Goal: Information Seeking & Learning: Learn about a topic

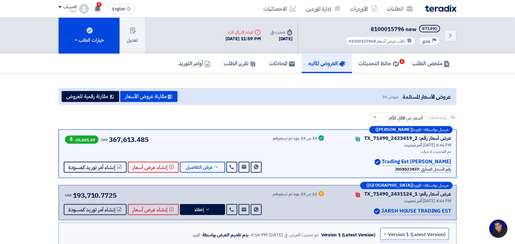
scroll to position [2, 0]
click at [391, 7] on link "الطلبات" at bounding box center [399, 9] width 35 height 14
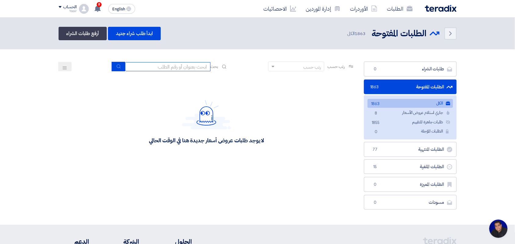
click at [156, 68] on input at bounding box center [167, 66] width 85 height 9
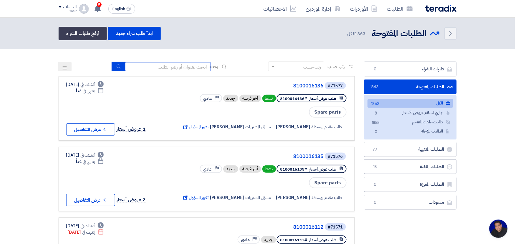
type input "new"
click at [118, 64] on icon "submit" at bounding box center [118, 66] width 5 height 5
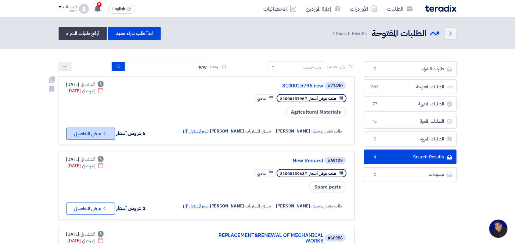
click at [91, 134] on button "Check details عرض التفاصيل" at bounding box center [90, 134] width 49 height 12
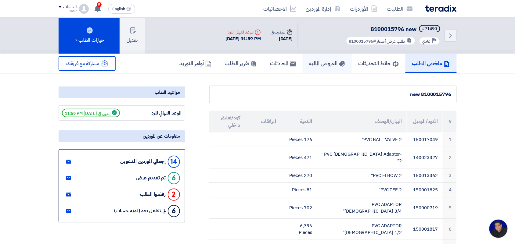
click at [311, 65] on h5 "العروض الماليه" at bounding box center [327, 63] width 36 height 7
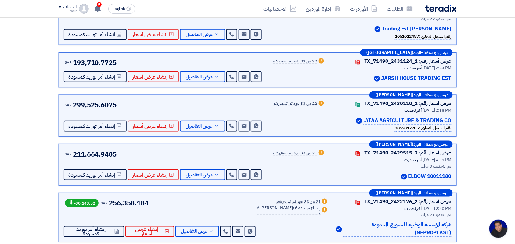
scroll to position [114, 0]
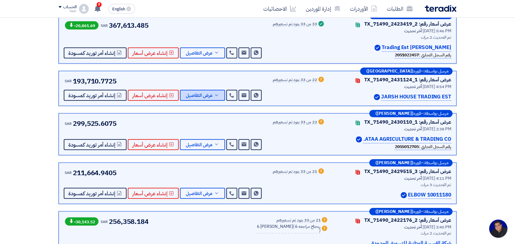
click at [203, 98] on button "عرض التفاصيل" at bounding box center [202, 95] width 45 height 11
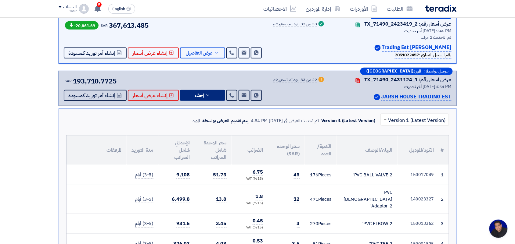
click at [399, 116] on input "text" at bounding box center [418, 121] width 56 height 10
